Goal: Task Accomplishment & Management: Use online tool/utility

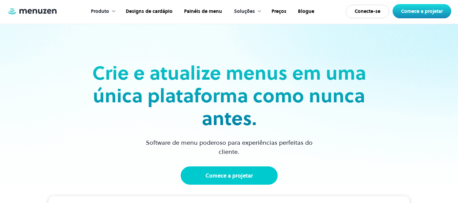
click at [218, 170] on link "Comece a projetar" at bounding box center [229, 175] width 97 height 18
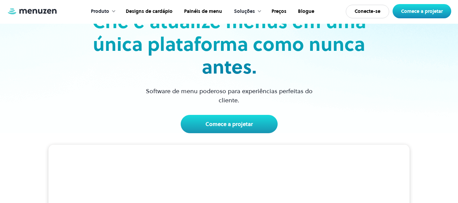
scroll to position [68, 0]
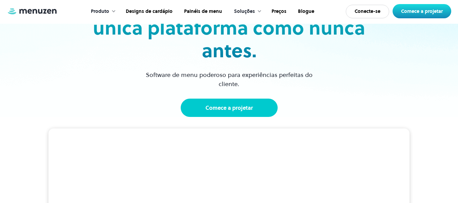
click at [244, 109] on font "Comece a projetar" at bounding box center [228, 107] width 47 height 7
